Goal: Transaction & Acquisition: Purchase product/service

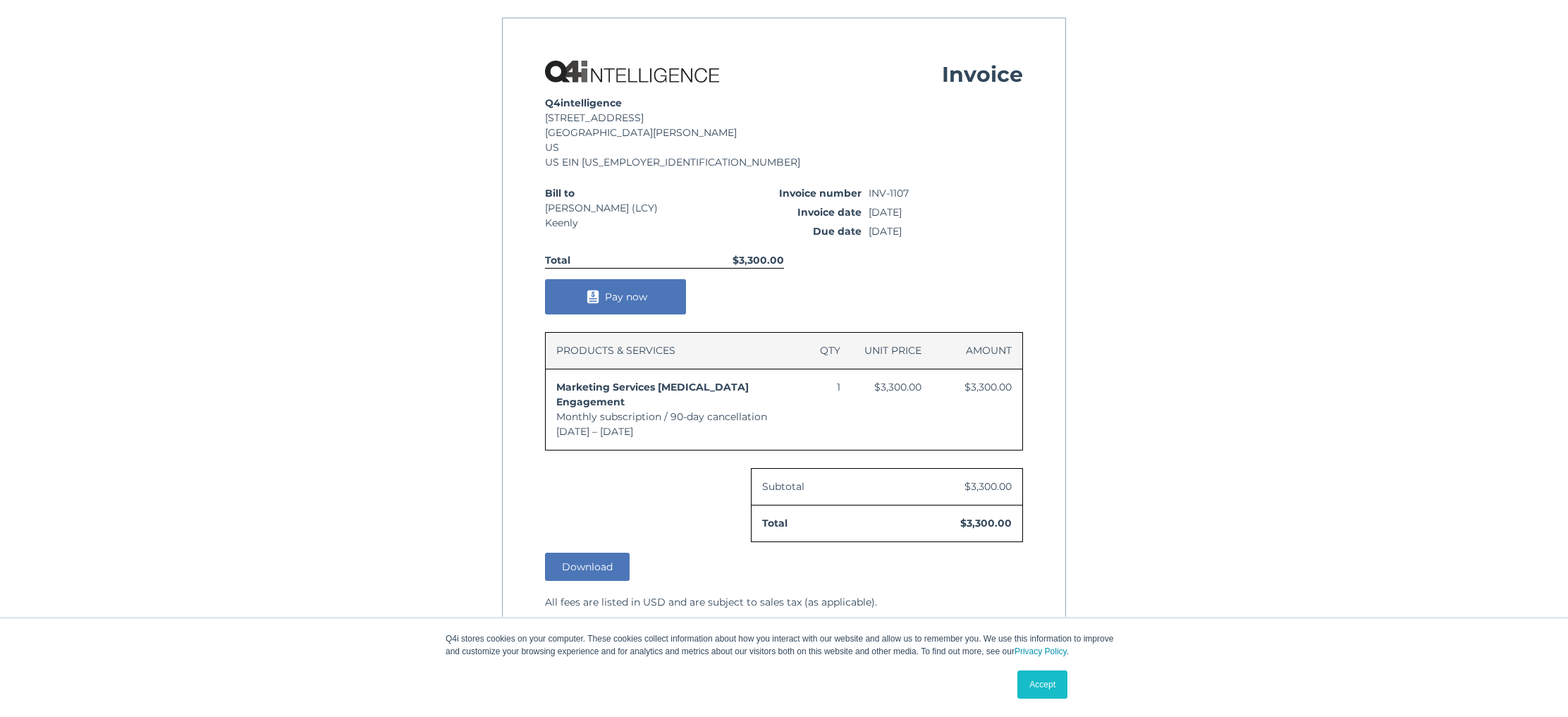
click at [654, 299] on button "Pay now" at bounding box center [615, 297] width 141 height 35
